Goal: Go to known website: Access a specific website the user already knows

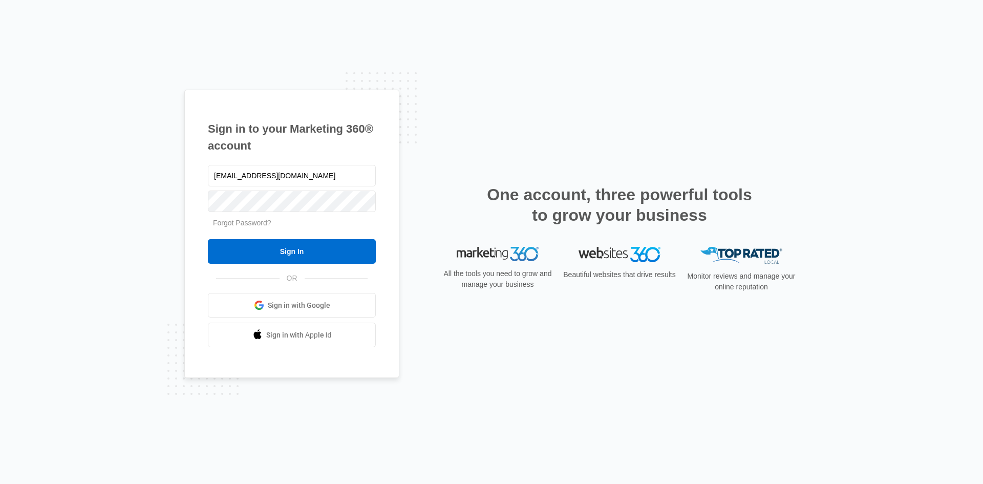
type input "[EMAIL_ADDRESS][DOMAIN_NAME]"
click at [208, 239] on input "Sign In" at bounding box center [292, 251] width 168 height 25
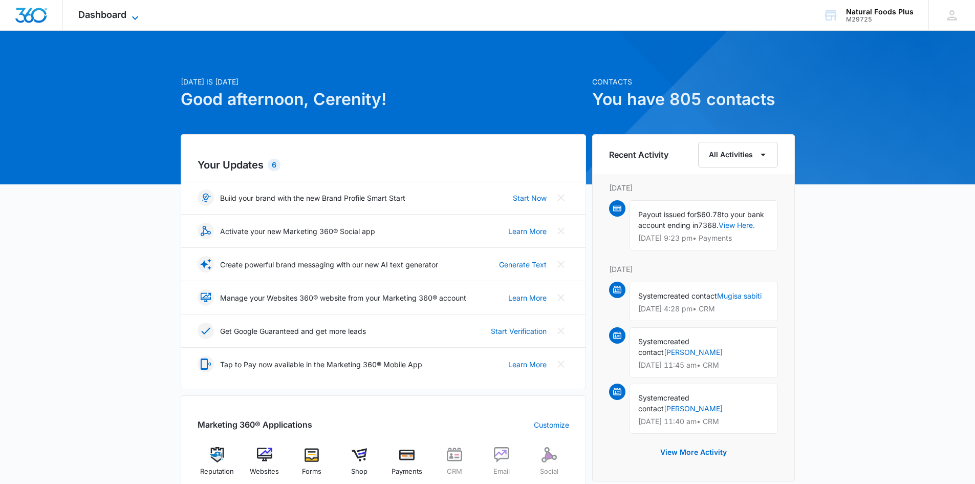
click at [134, 13] on icon at bounding box center [135, 18] width 12 height 12
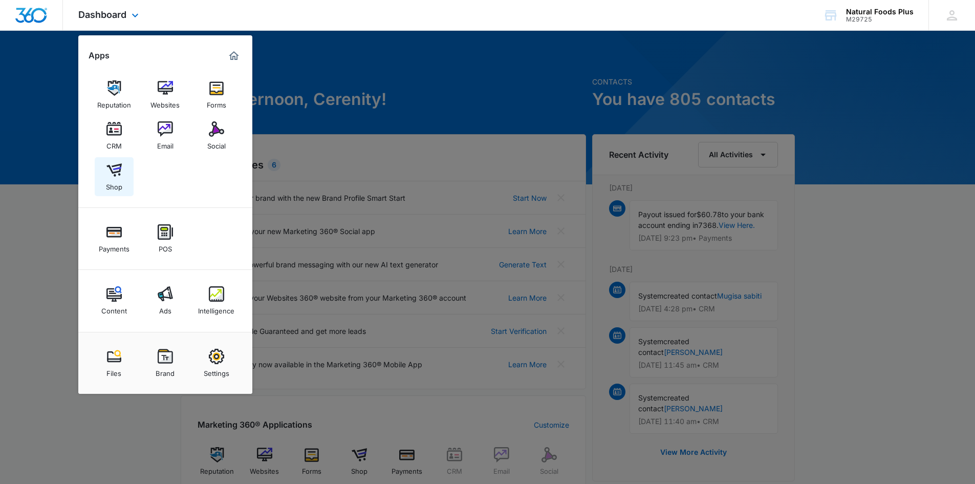
click at [110, 169] on img at bounding box center [113, 169] width 15 height 15
